Goal: Information Seeking & Learning: Compare options

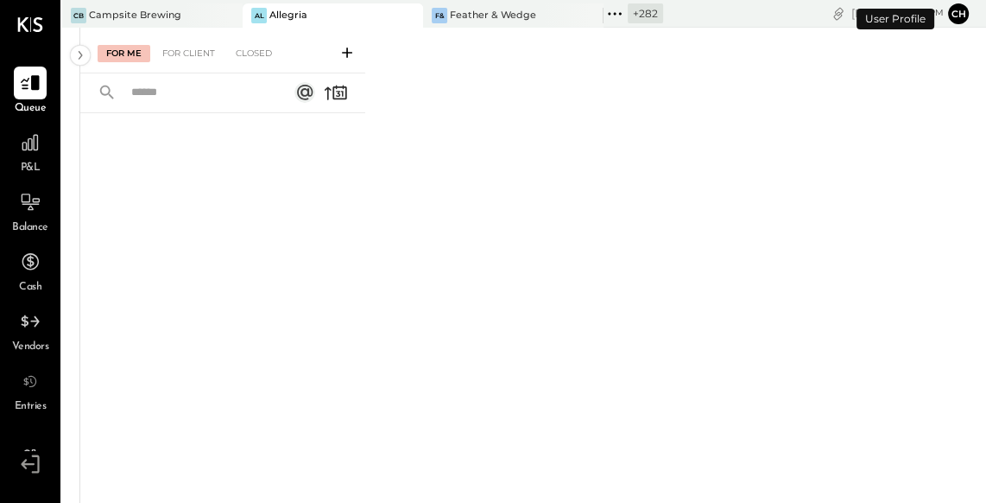
click at [613, 12] on icon at bounding box center [614, 13] width 3 height 3
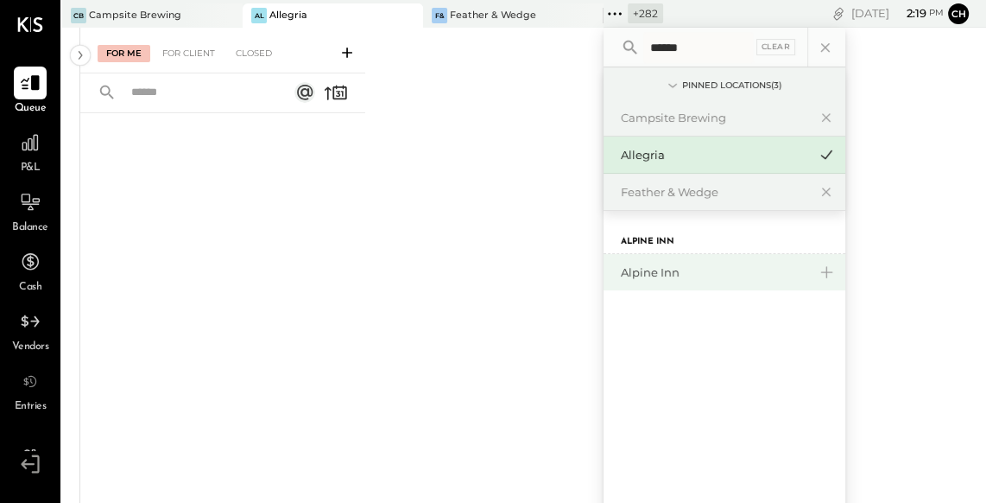
type input "******"
click at [644, 275] on div "Alpine Inn" at bounding box center [714, 272] width 187 height 16
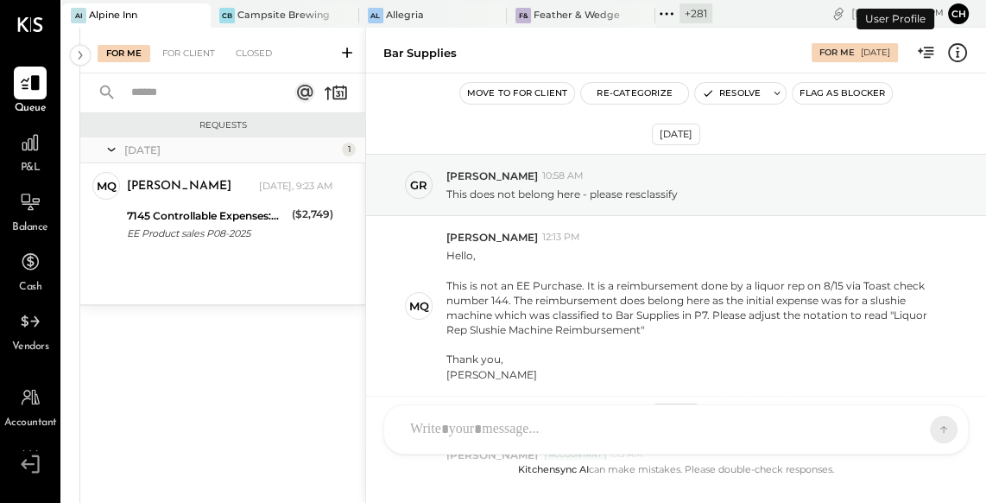
scroll to position [462, 0]
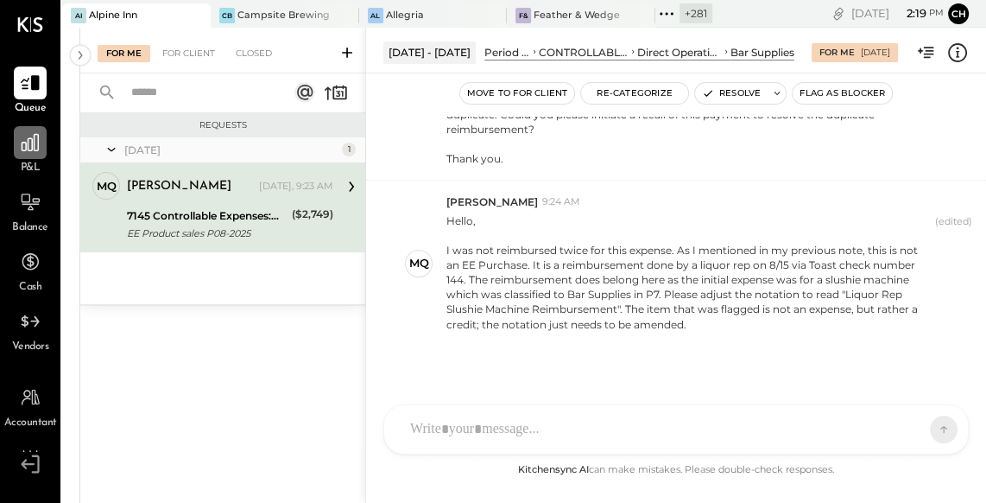
click at [28, 152] on icon at bounding box center [30, 142] width 22 height 22
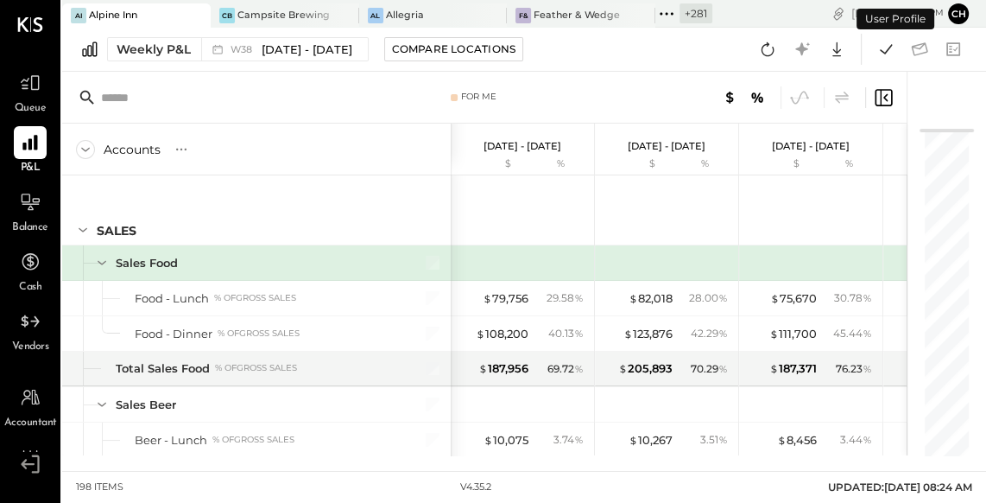
scroll to position [3, 0]
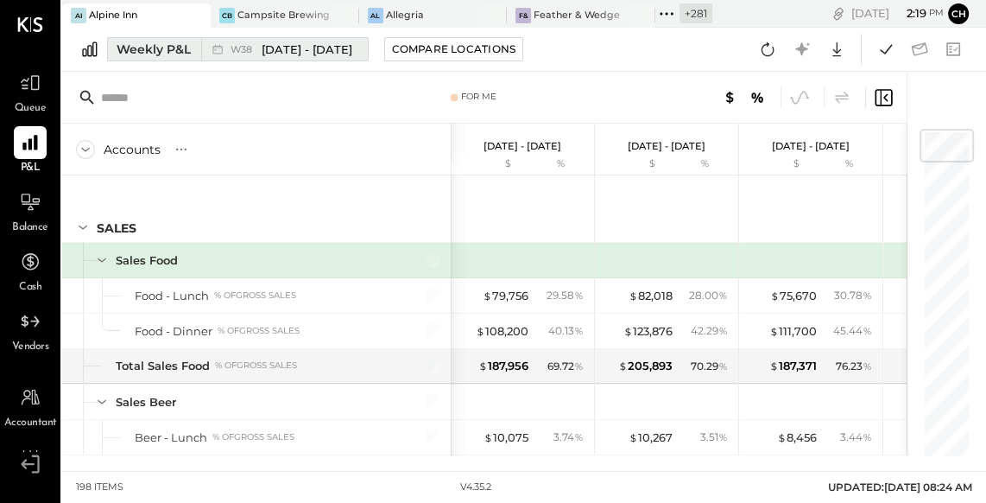
click at [187, 50] on div "Weekly P&L" at bounding box center [154, 49] width 74 height 17
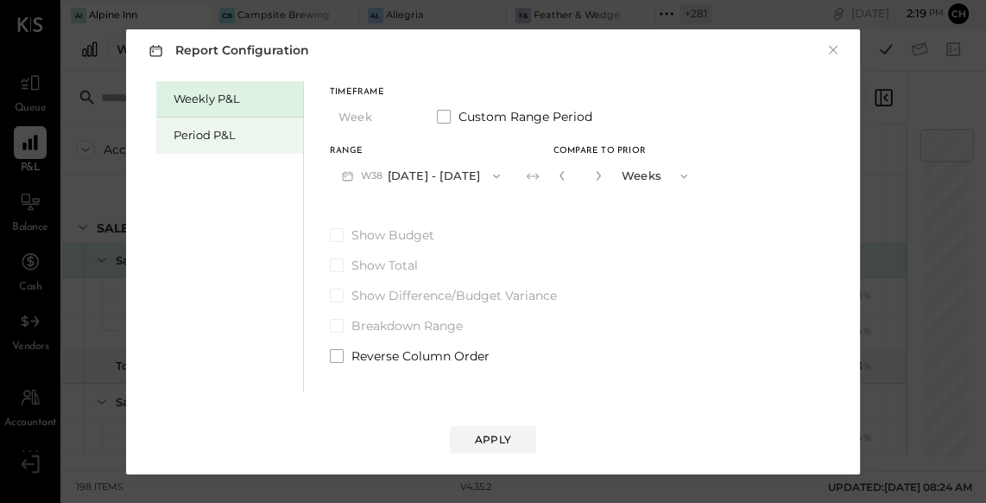
click at [254, 141] on div "Period P&L" at bounding box center [234, 135] width 121 height 16
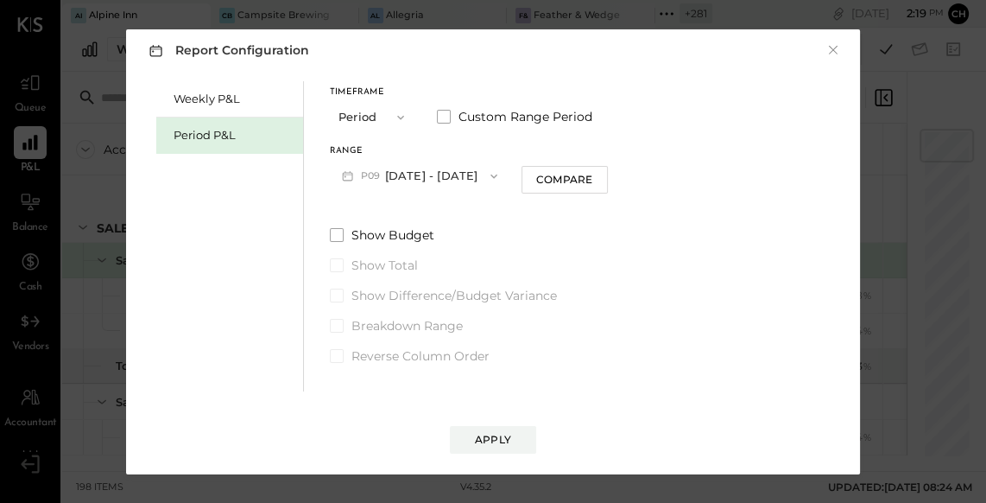
click at [404, 178] on button "P09 [DATE] - [DATE]" at bounding box center [420, 176] width 180 height 32
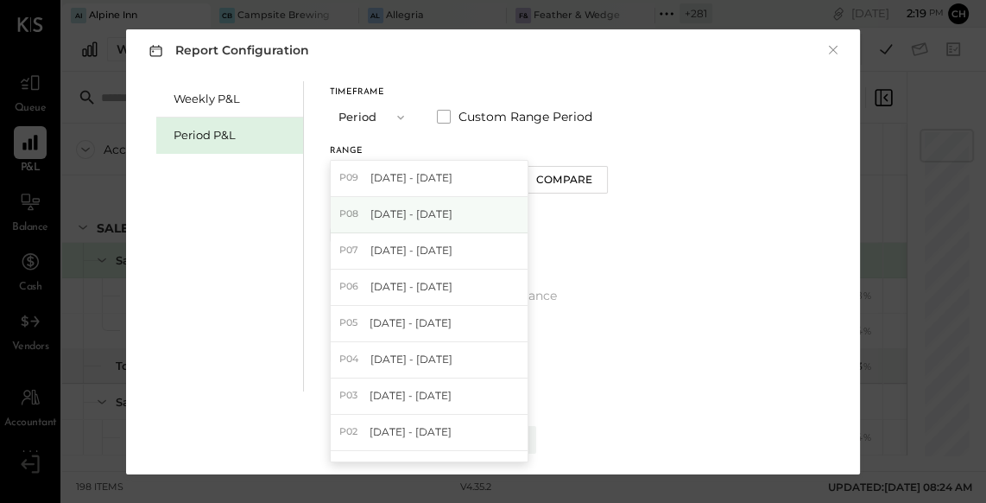
click at [420, 207] on span "[DATE] - [DATE]" at bounding box center [412, 213] width 82 height 15
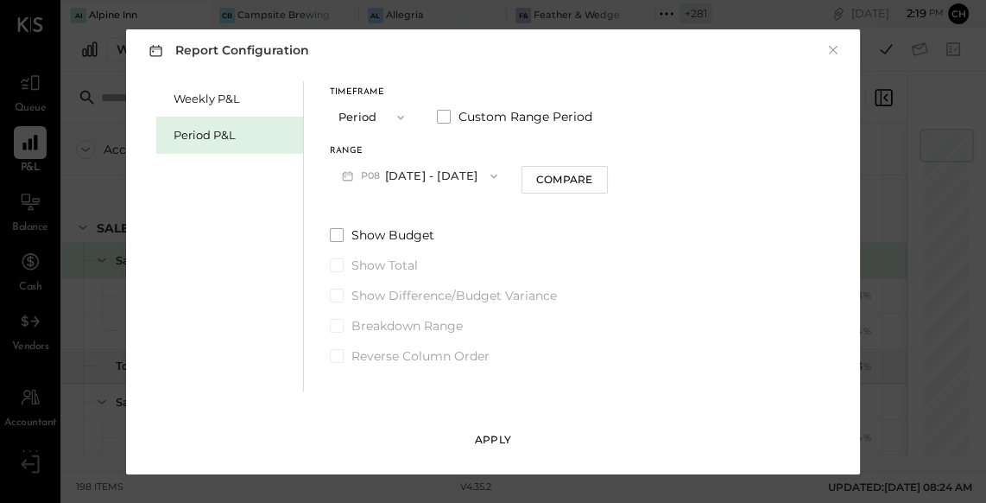
click at [512, 442] on button "Apply" at bounding box center [493, 440] width 86 height 28
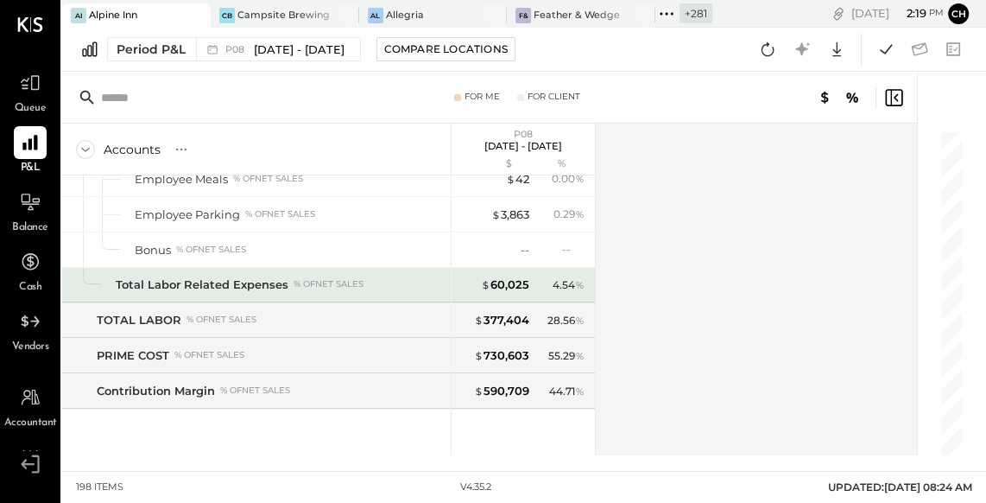
scroll to position [3062, 0]
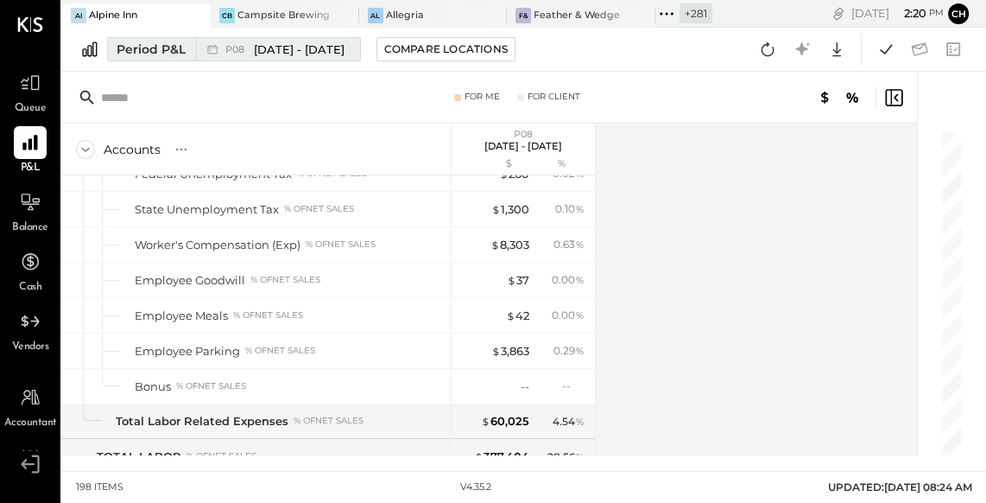
click at [337, 46] on span "[DATE] - [DATE]" at bounding box center [299, 49] width 91 height 16
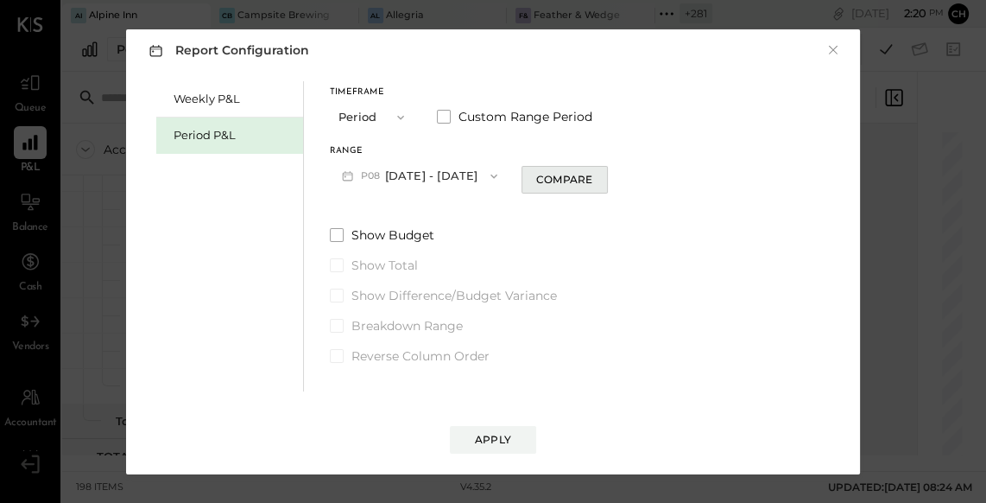
click at [558, 184] on div "Compare" at bounding box center [564, 179] width 56 height 15
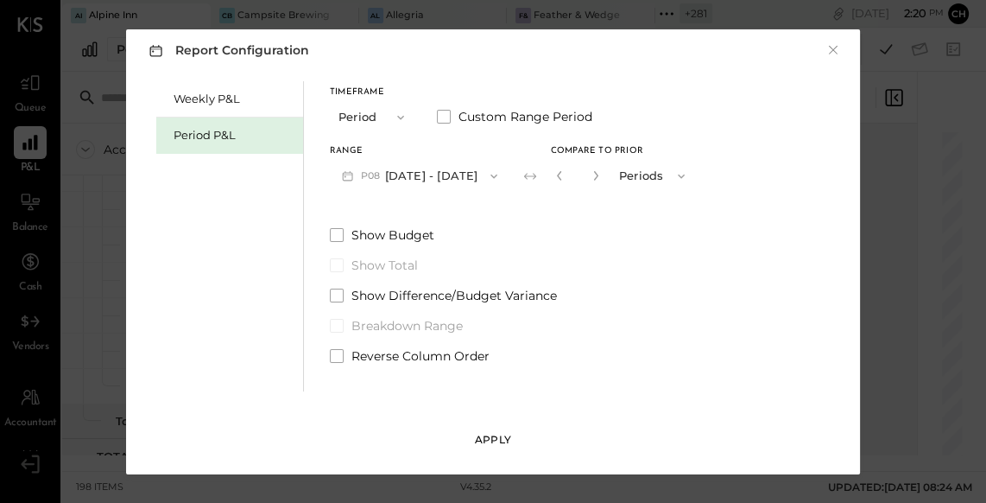
click at [510, 440] on div "Apply" at bounding box center [493, 439] width 36 height 15
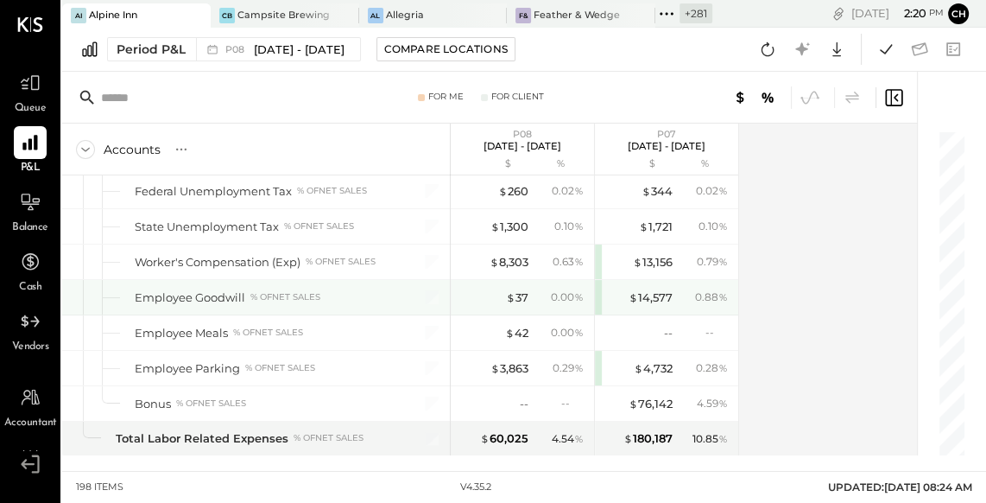
scroll to position [3041, 0]
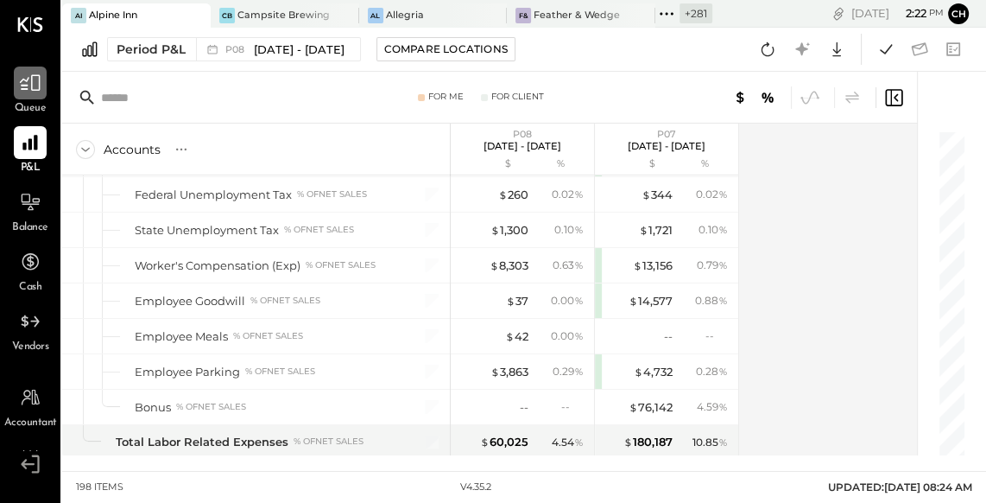
click at [29, 87] on icon at bounding box center [30, 83] width 22 height 22
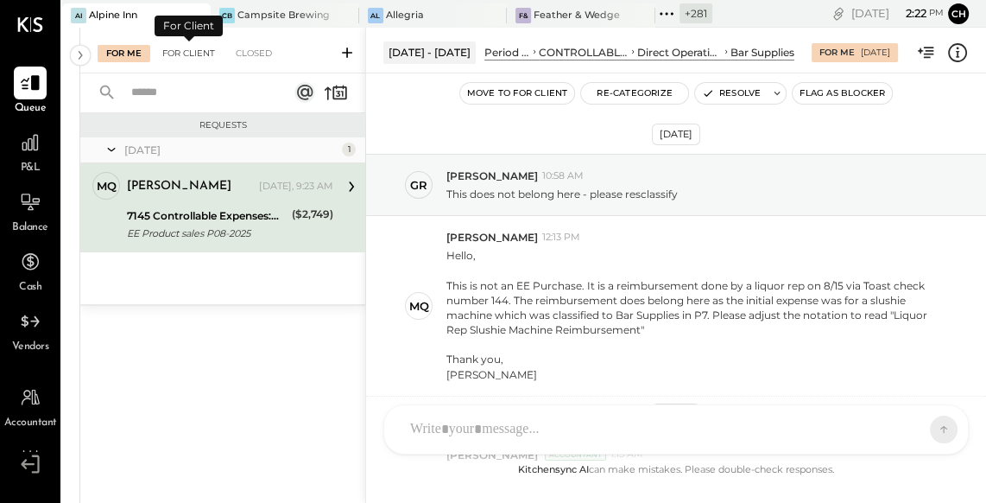
click at [199, 58] on div "For Client" at bounding box center [189, 53] width 70 height 17
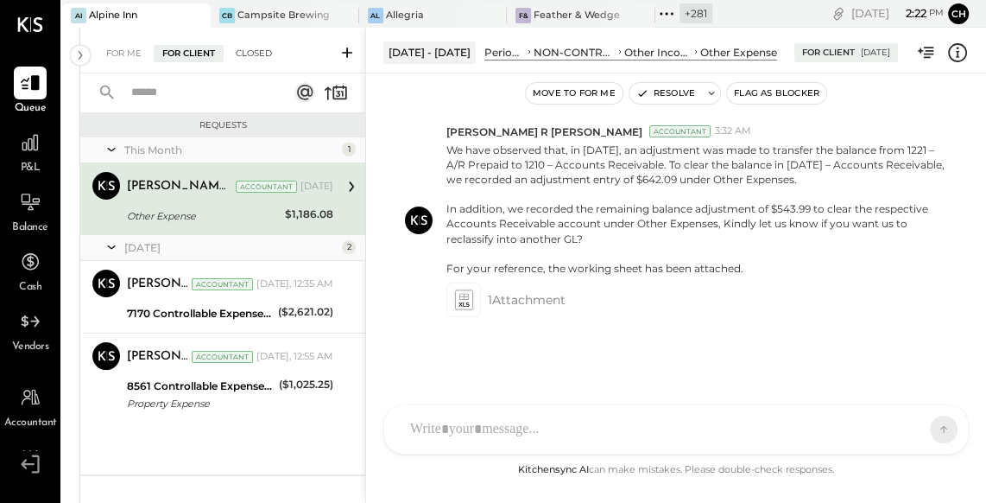
click at [258, 55] on div "Closed" at bounding box center [254, 53] width 54 height 17
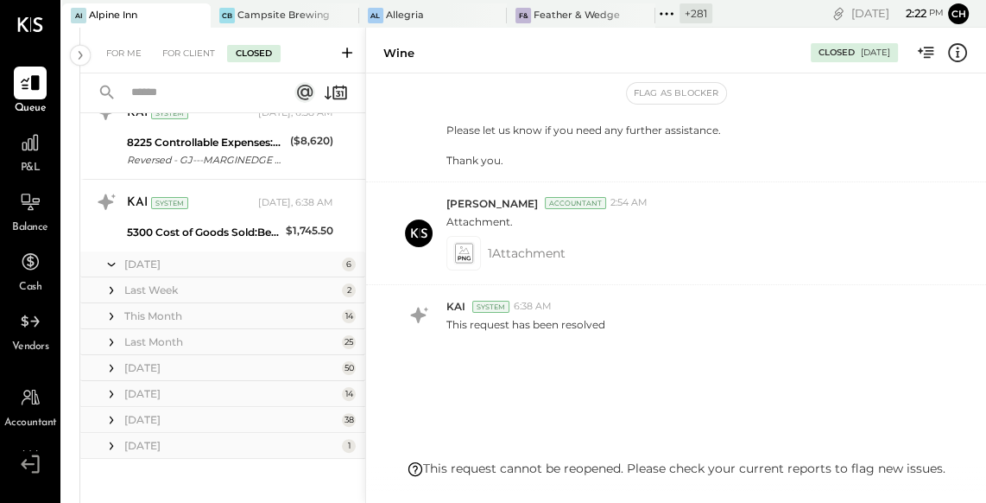
scroll to position [401, 0]
click at [108, 337] on icon at bounding box center [111, 339] width 17 height 17
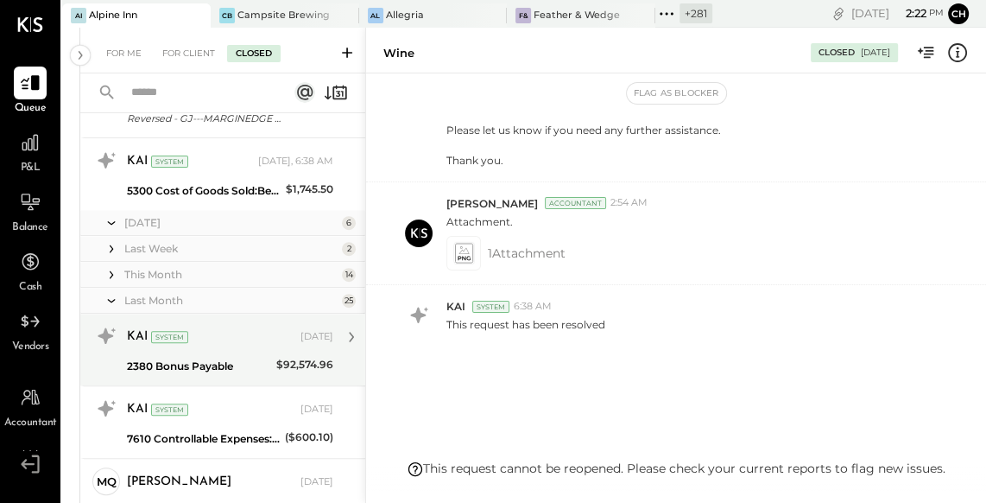
scroll to position [619, 0]
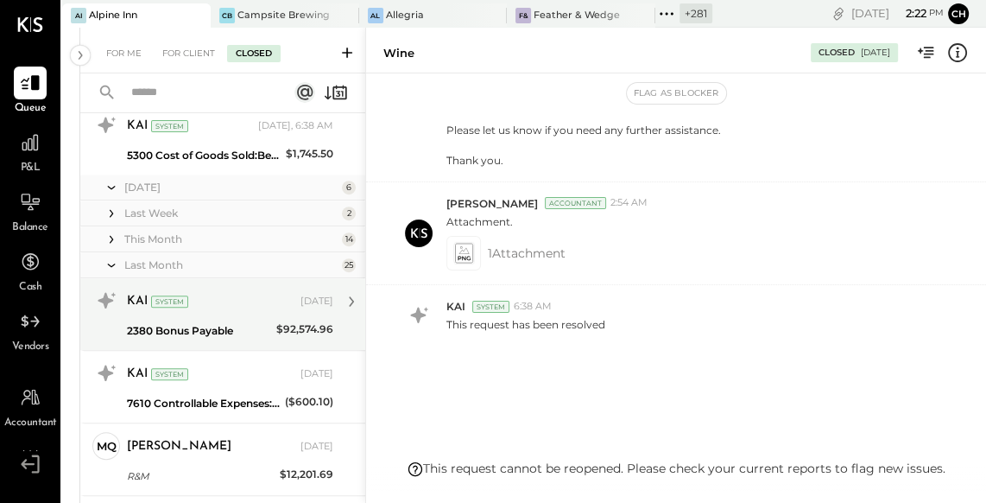
click at [232, 320] on div "2380 Bonus Payable" at bounding box center [199, 330] width 144 height 21
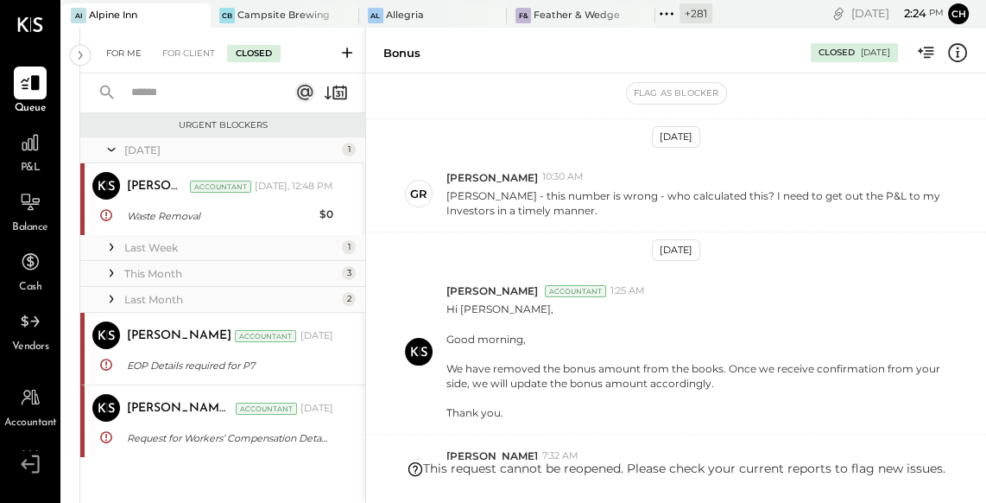
click at [131, 52] on div "For Me" at bounding box center [124, 53] width 53 height 17
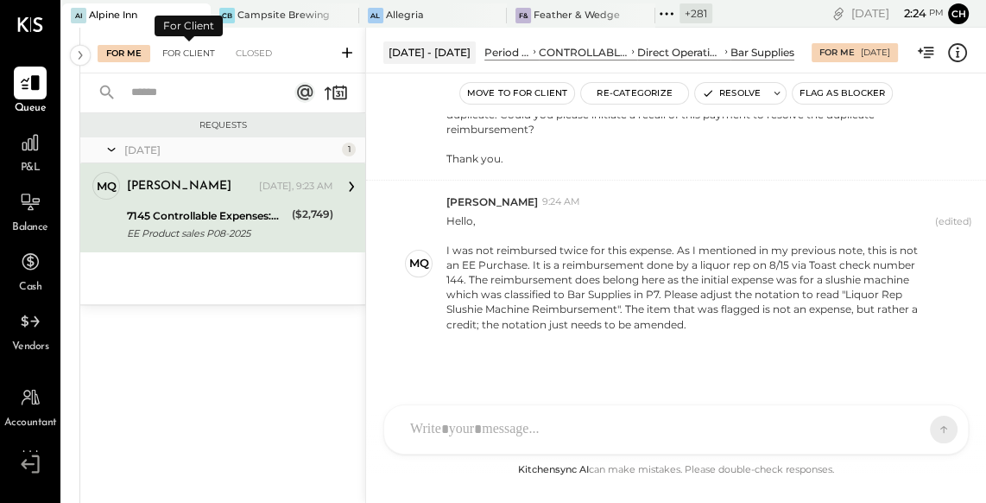
click at [182, 50] on div "For Client" at bounding box center [189, 53] width 70 height 17
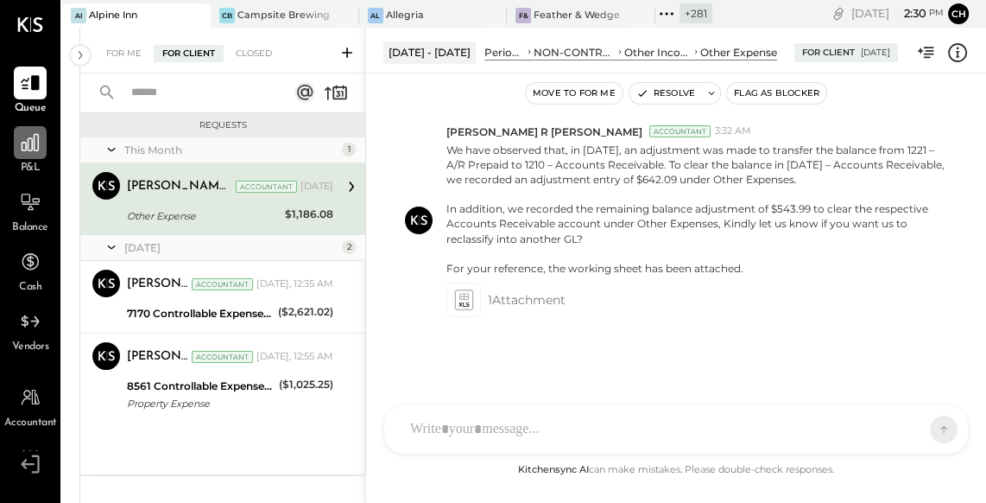
click at [38, 143] on icon at bounding box center [30, 142] width 17 height 17
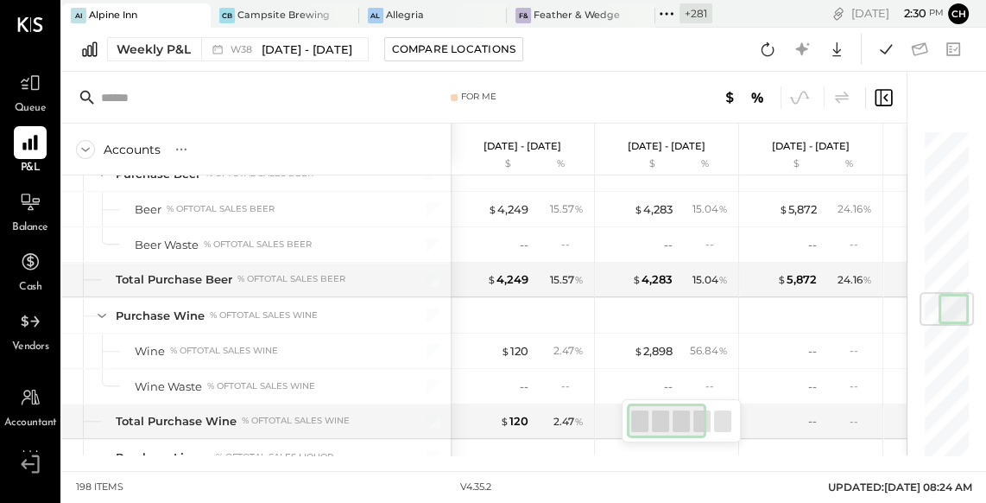
scroll to position [1586, 0]
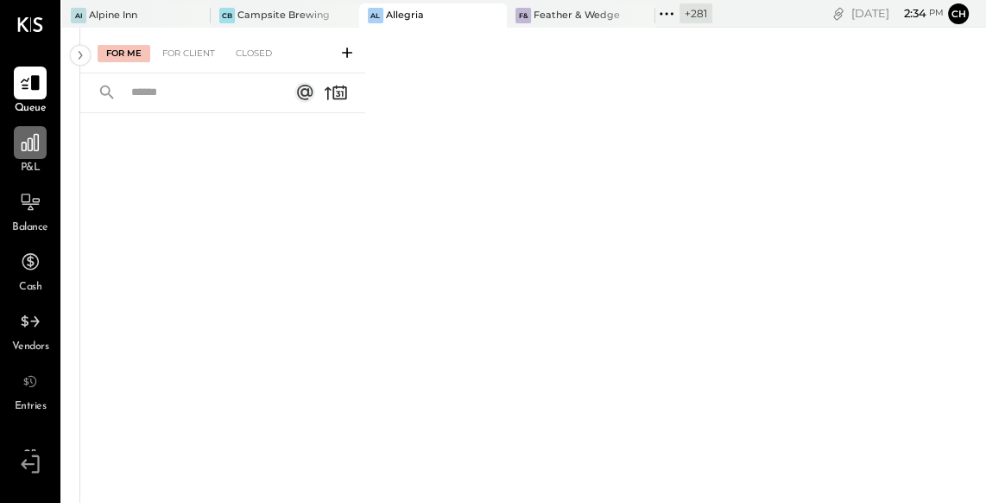
click at [22, 143] on icon at bounding box center [30, 142] width 17 height 17
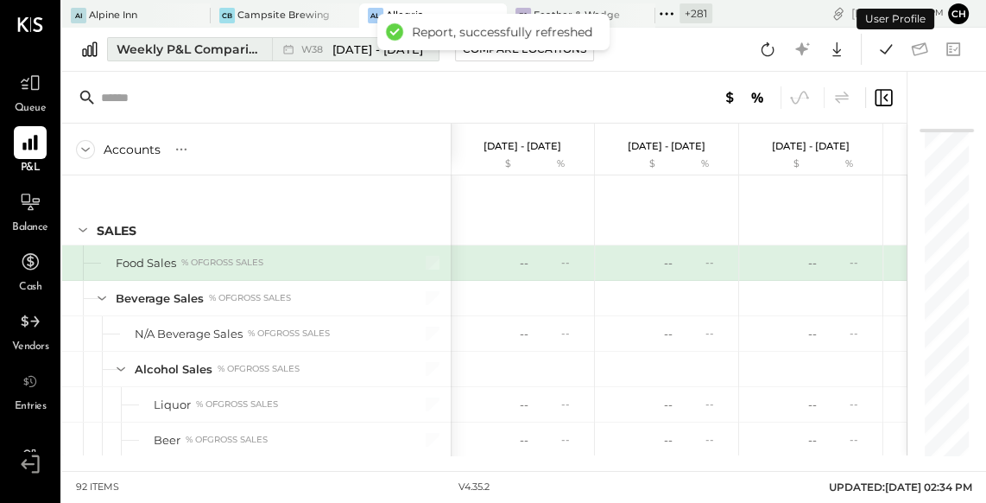
click at [225, 51] on div "Weekly P&L Comparison" at bounding box center [189, 49] width 145 height 17
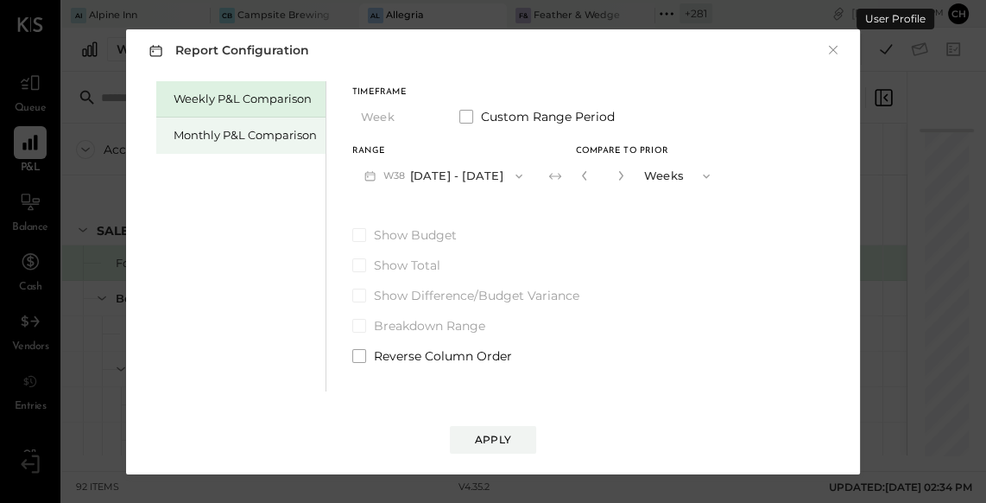
click at [263, 131] on div "Monthly P&L Comparison" at bounding box center [245, 135] width 143 height 16
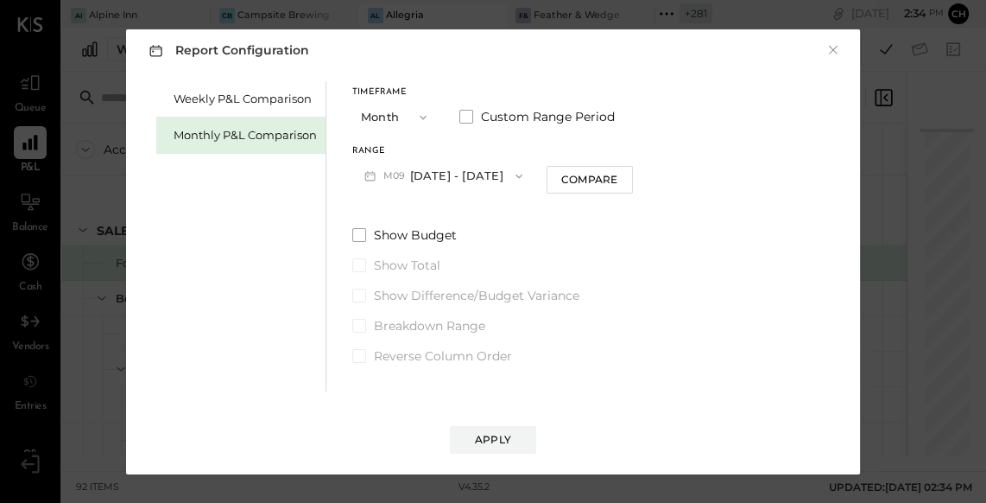
click at [436, 176] on button "M09 Sep 1 - 30, 2025" at bounding box center [443, 176] width 182 height 32
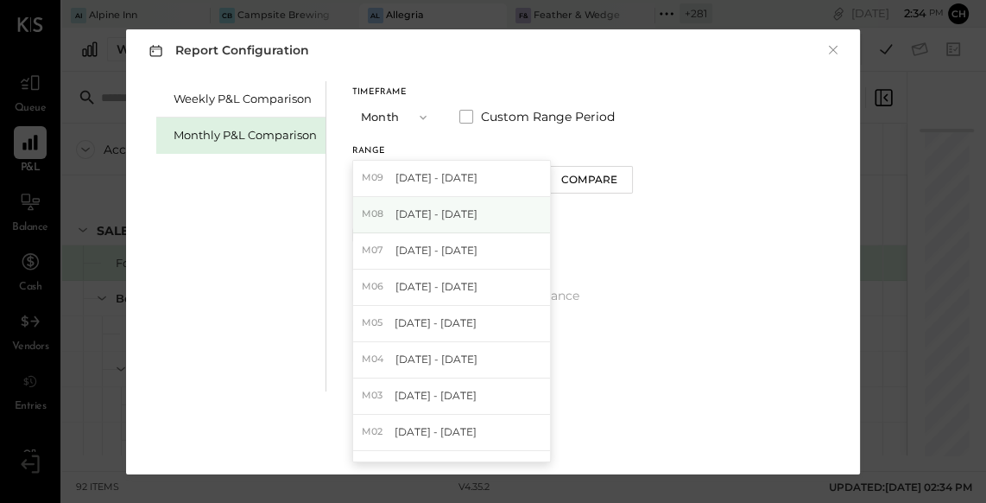
click at [443, 207] on span "Aug 1 - 31, 2025" at bounding box center [437, 213] width 82 height 15
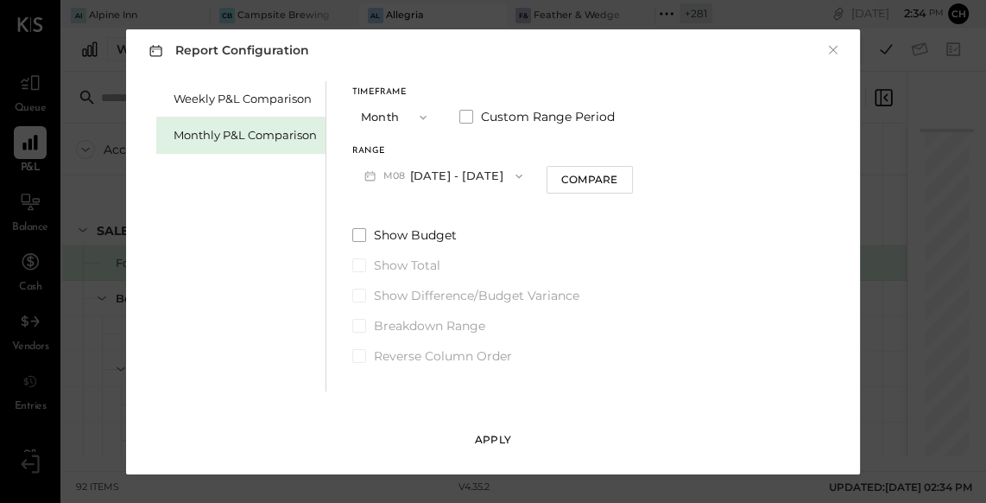
click at [481, 440] on div "Apply" at bounding box center [493, 439] width 36 height 15
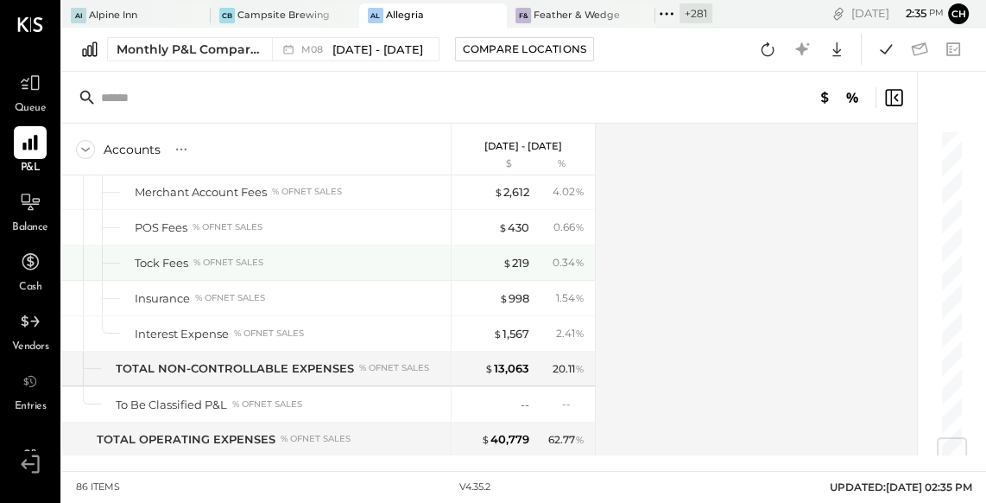
scroll to position [2727, 0]
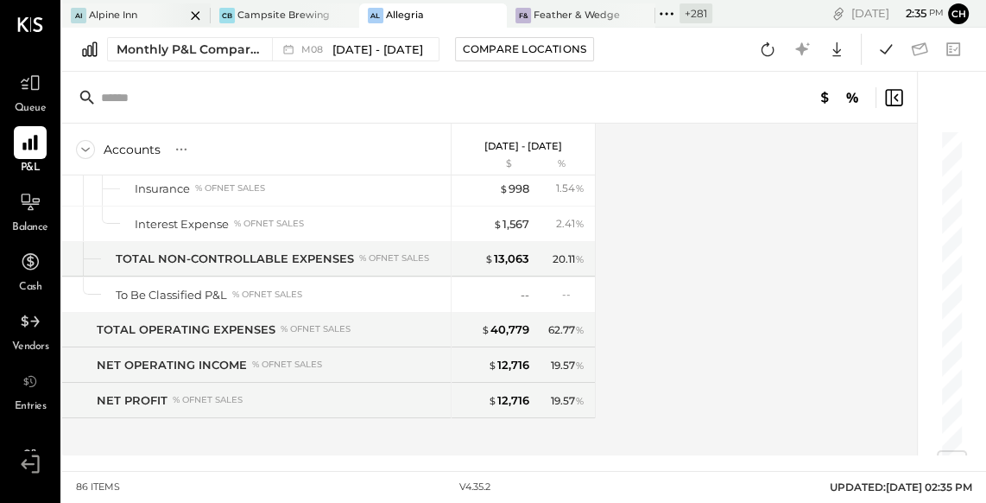
click at [133, 20] on div "Alpine Inn" at bounding box center [113, 16] width 48 height 14
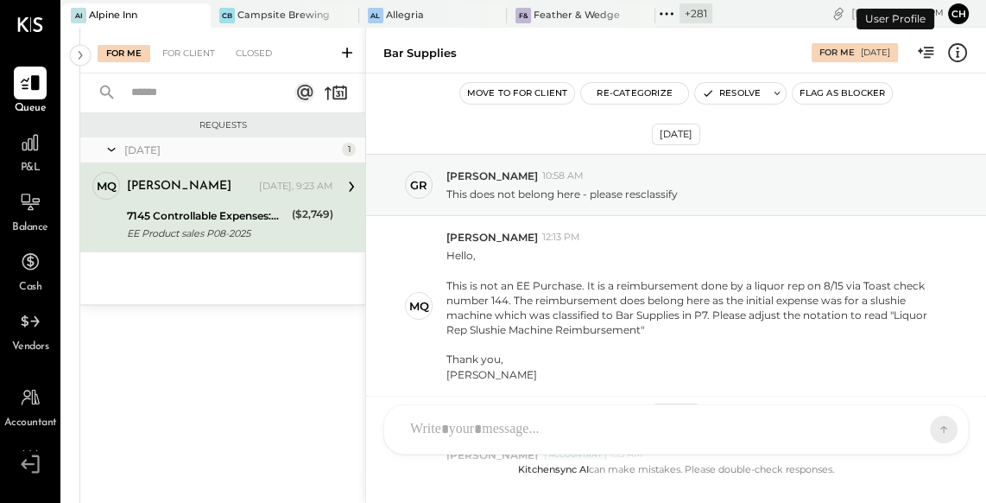
scroll to position [462, 0]
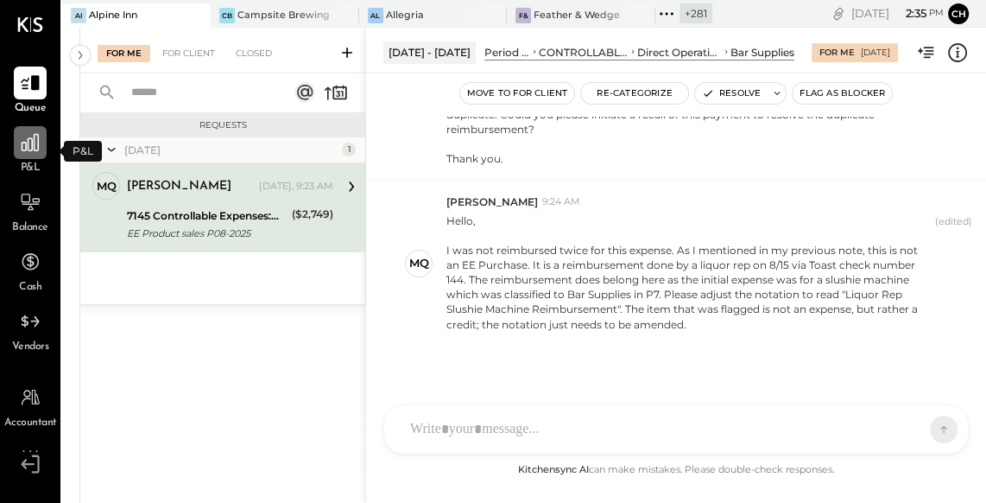
click at [26, 149] on icon at bounding box center [30, 142] width 17 height 17
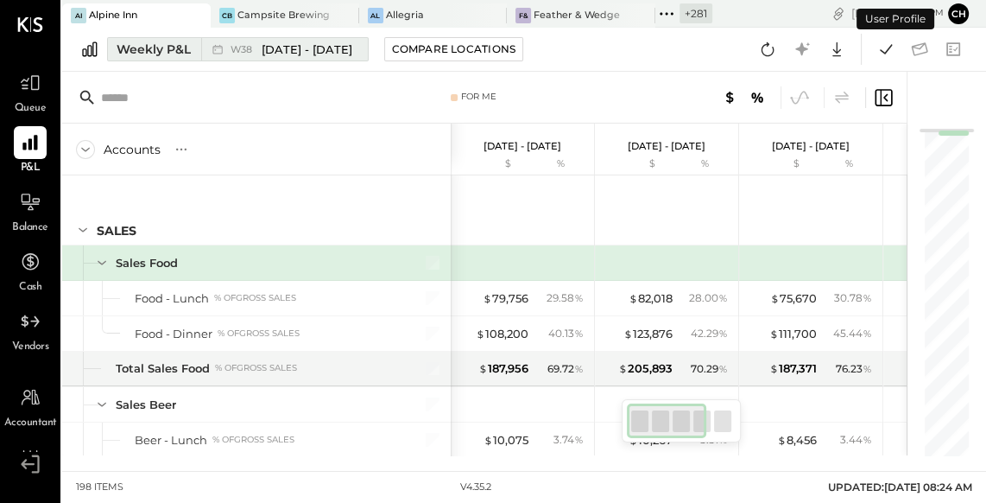
click at [193, 50] on button "Weekly P&L W38 [DATE] - [DATE]" at bounding box center [238, 49] width 262 height 24
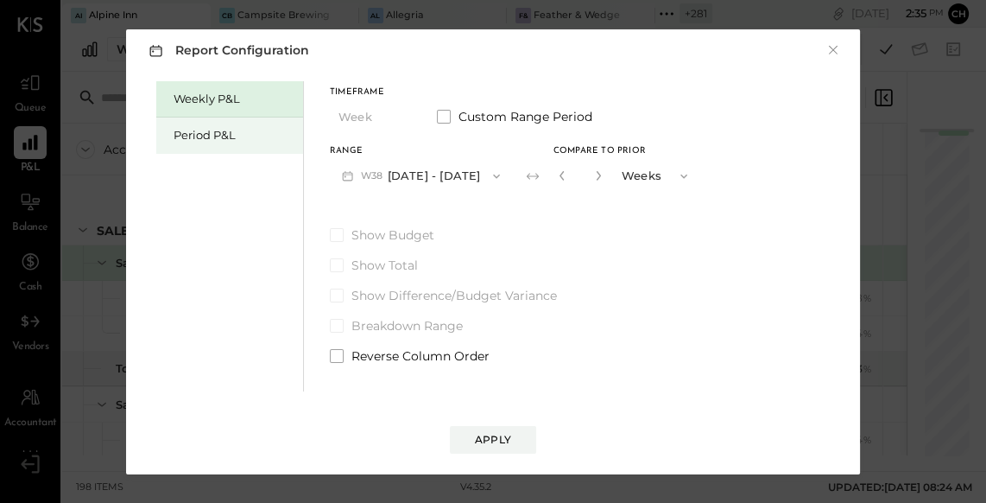
click at [227, 131] on div "Period P&L" at bounding box center [234, 135] width 121 height 16
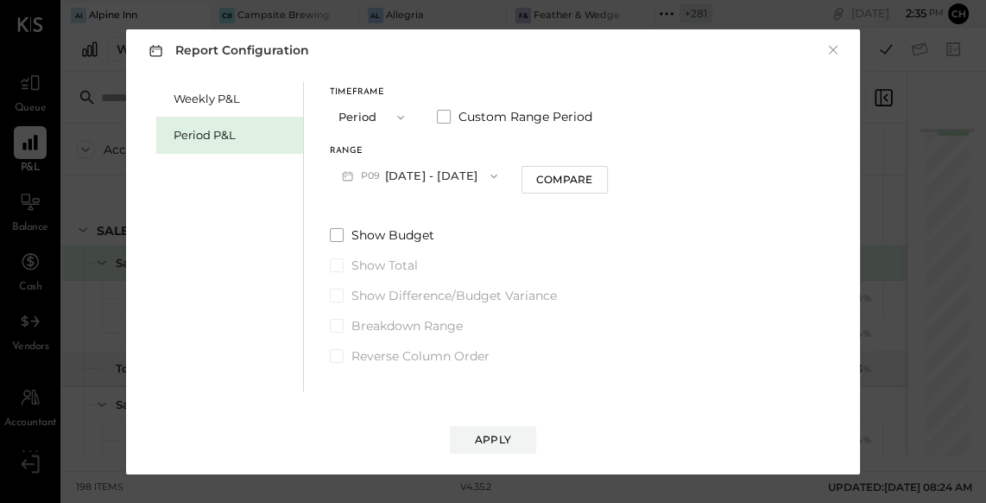
click at [377, 169] on span "P09" at bounding box center [373, 176] width 24 height 14
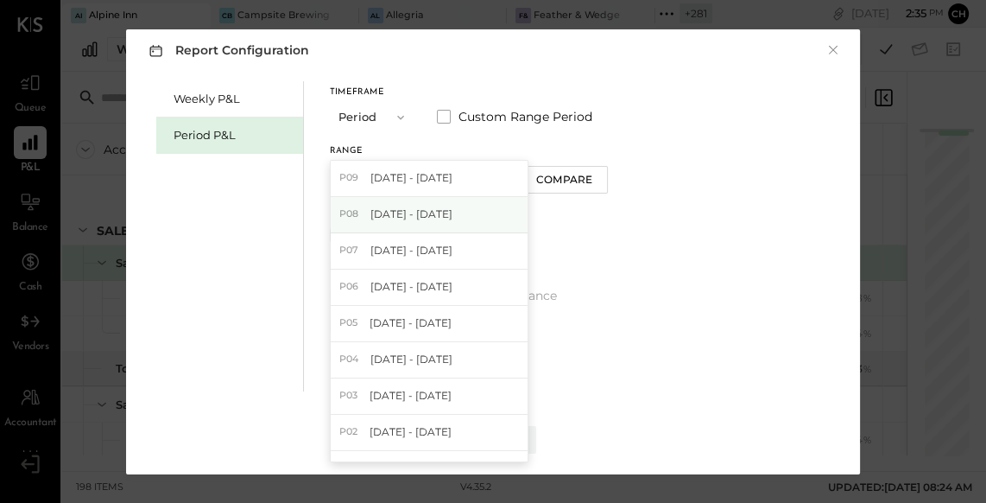
click at [391, 208] on span "[DATE] - [DATE]" at bounding box center [412, 213] width 82 height 15
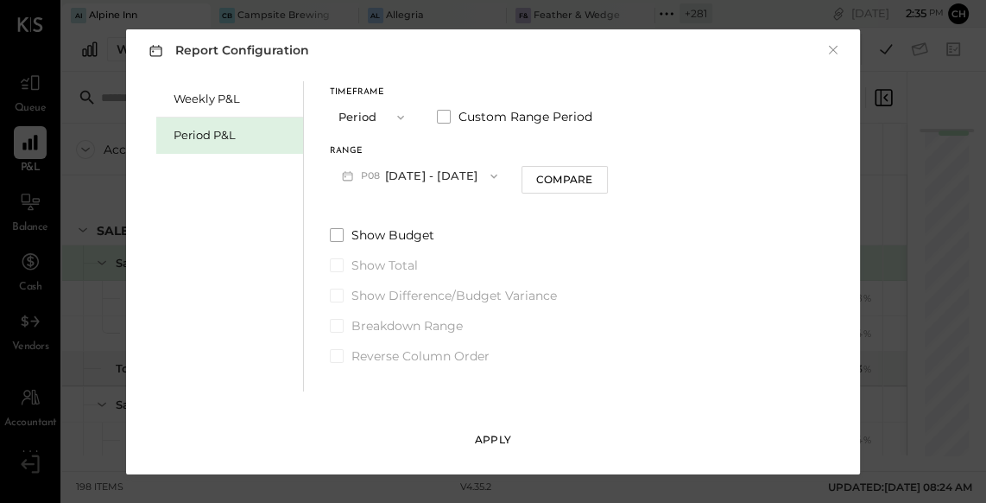
click at [470, 430] on button "Apply" at bounding box center [493, 440] width 86 height 28
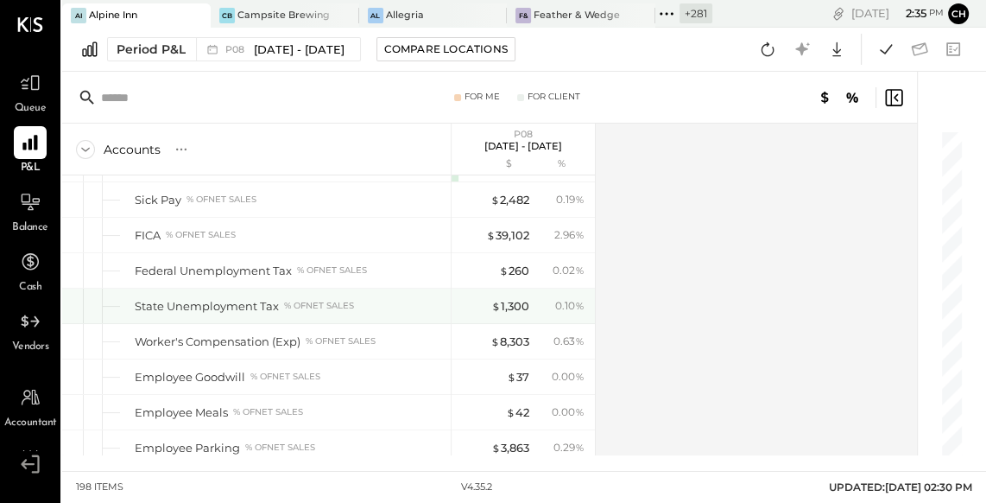
scroll to position [3080, 0]
